Goal: Transaction & Acquisition: Purchase product/service

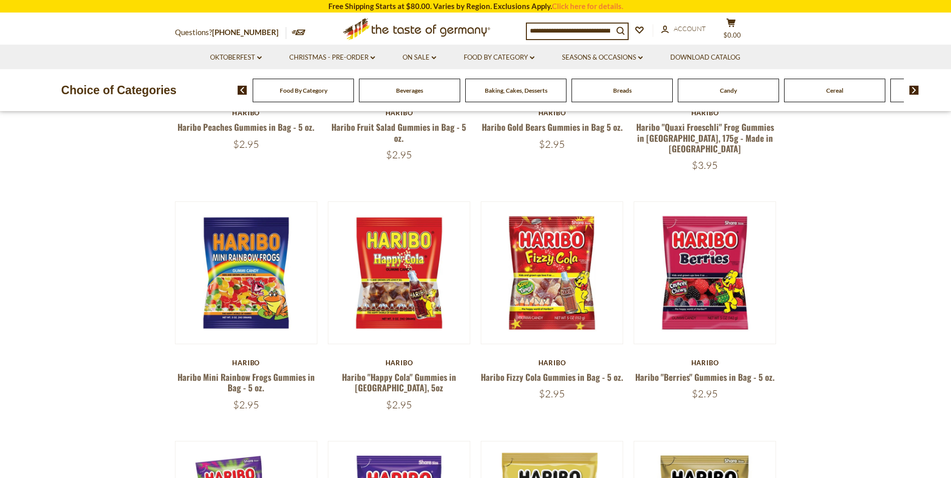
scroll to position [251, 0]
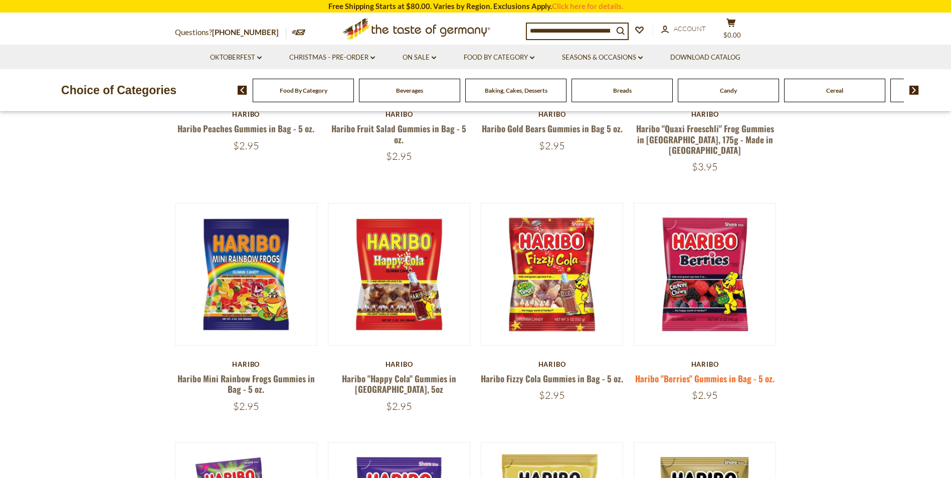
click at [710, 373] on link "Haribo "Berries" Gummies in Bag - 5 oz." at bounding box center [704, 379] width 139 height 13
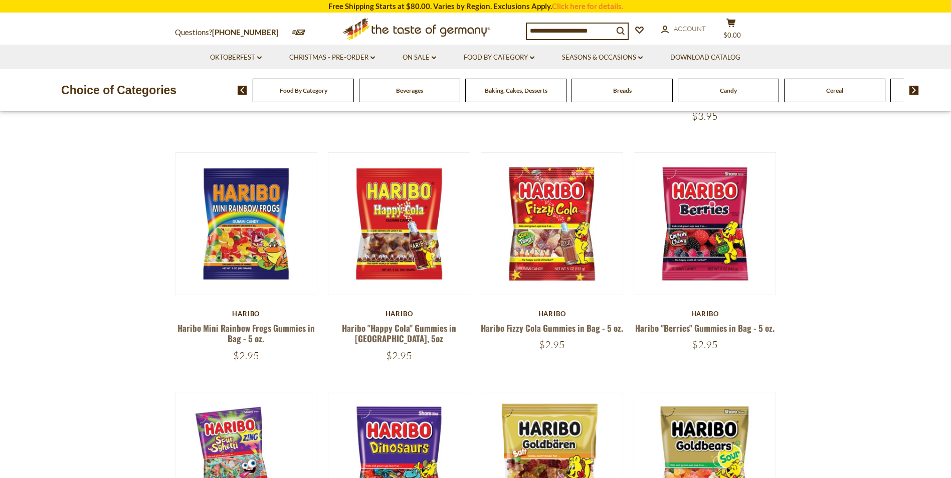
scroll to position [301, 0]
